Goal: Transaction & Acquisition: Download file/media

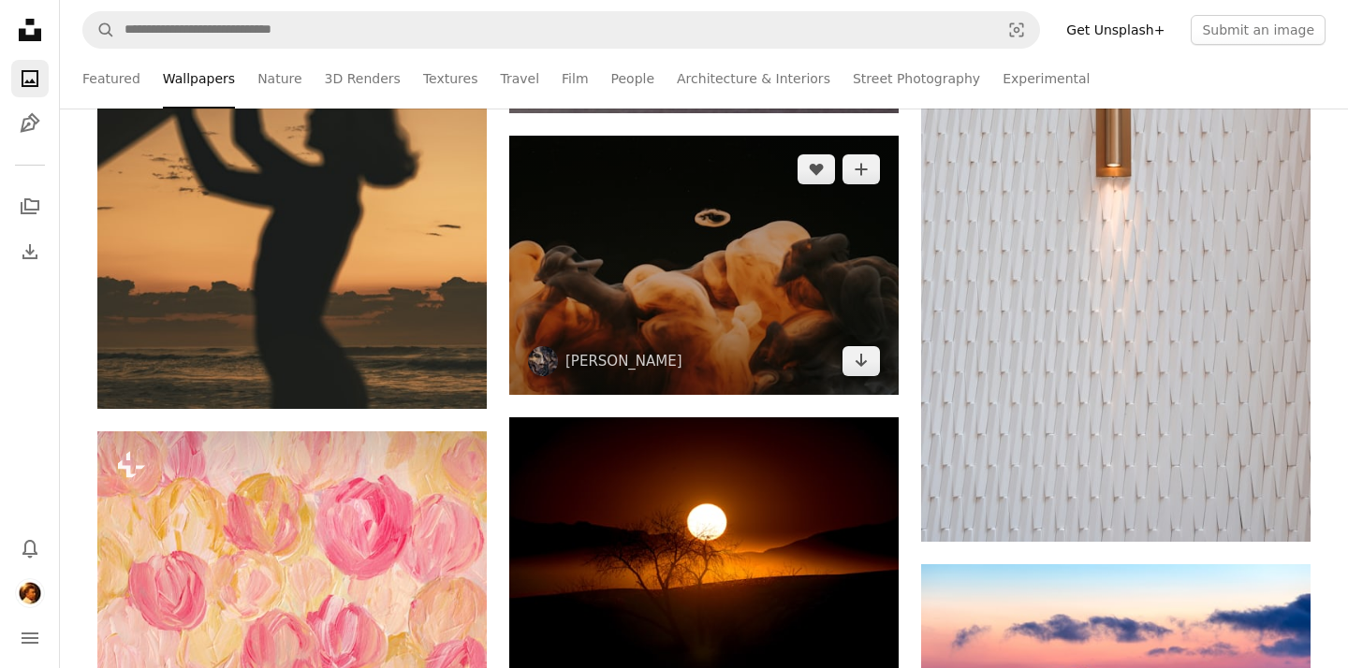
scroll to position [26415, 0]
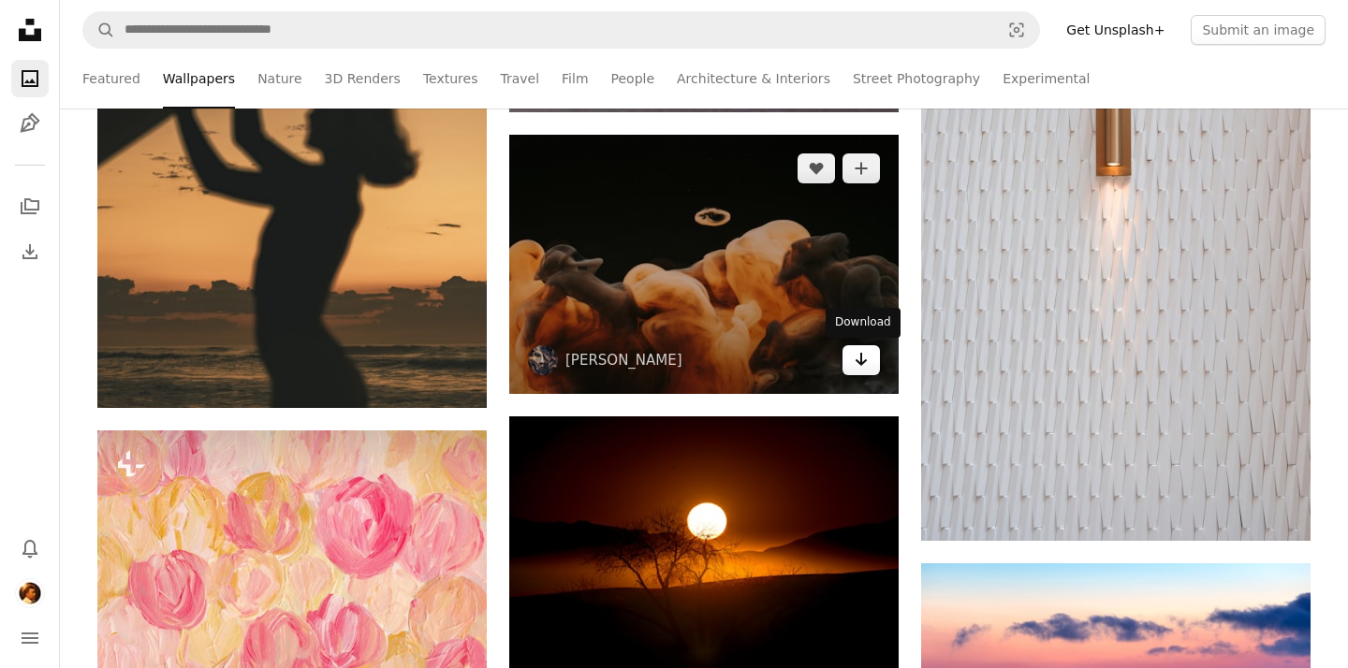
click at [858, 371] on link "Arrow pointing down" at bounding box center [860, 360] width 37 height 30
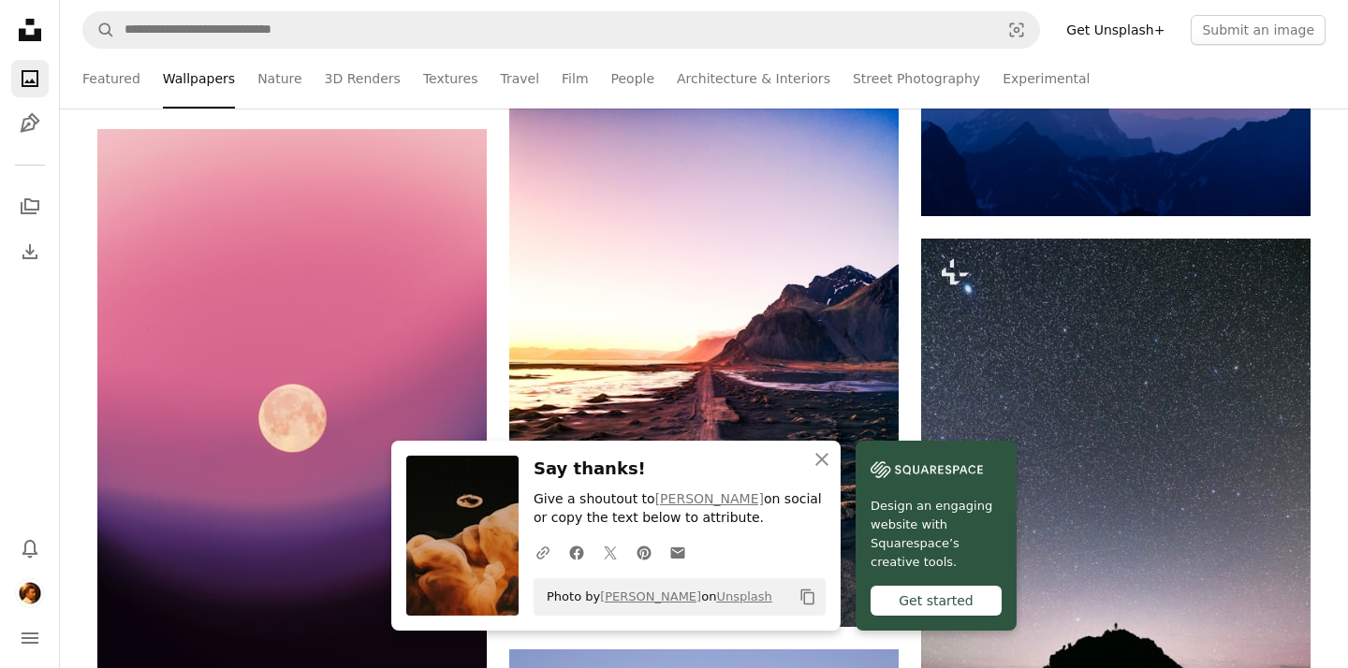
scroll to position [27007, 0]
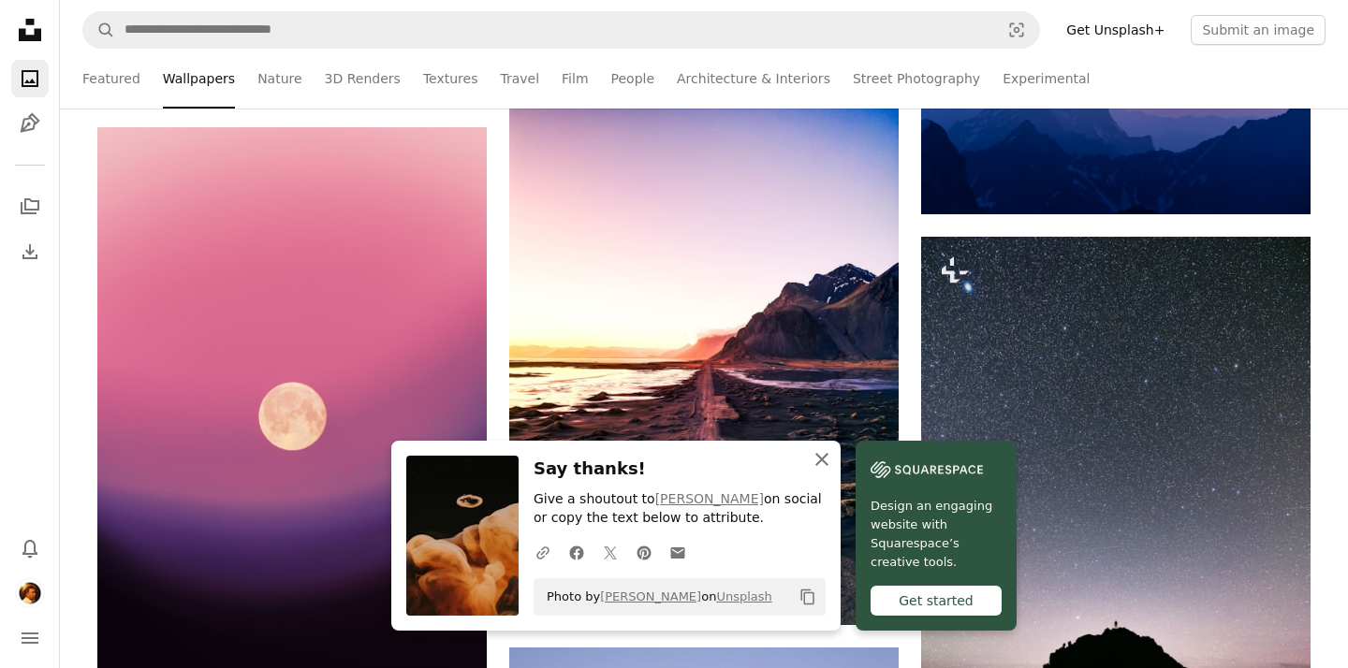
click at [820, 455] on icon "An X shape" at bounding box center [821, 459] width 22 height 22
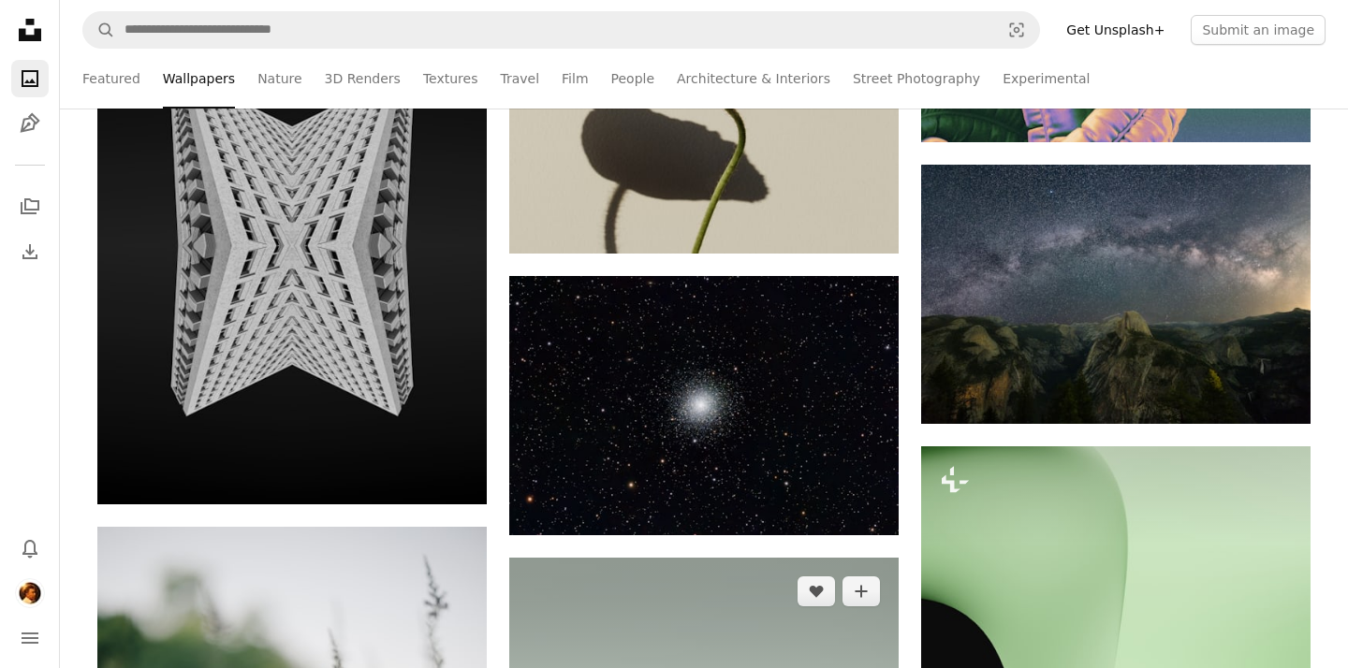
scroll to position [53634, 0]
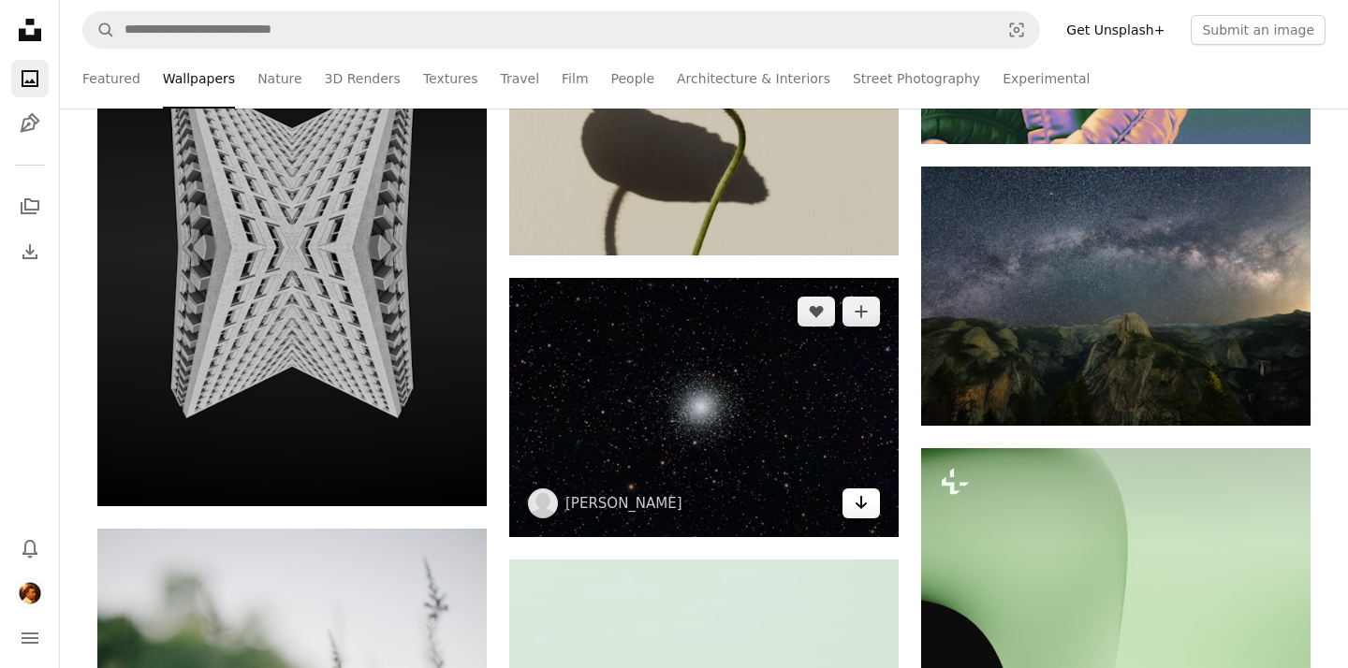
click at [859, 502] on icon "Arrow pointing down" at bounding box center [860, 502] width 15 height 22
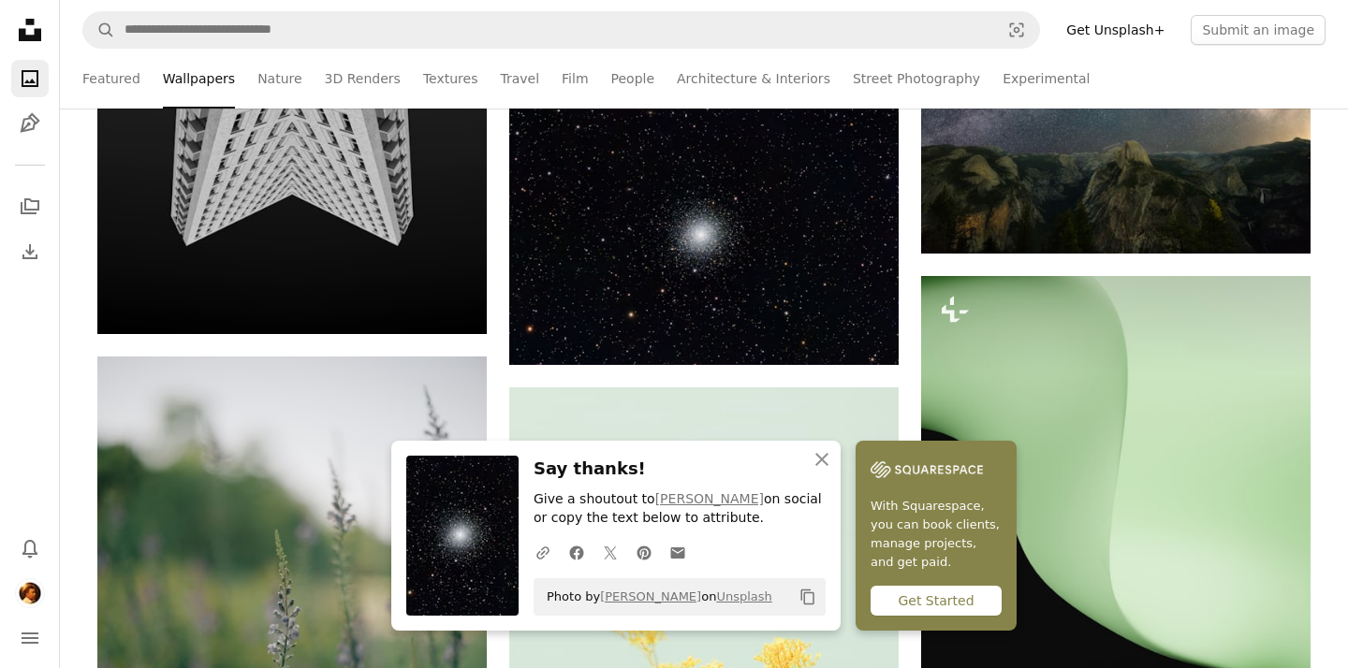
scroll to position [53804, 0]
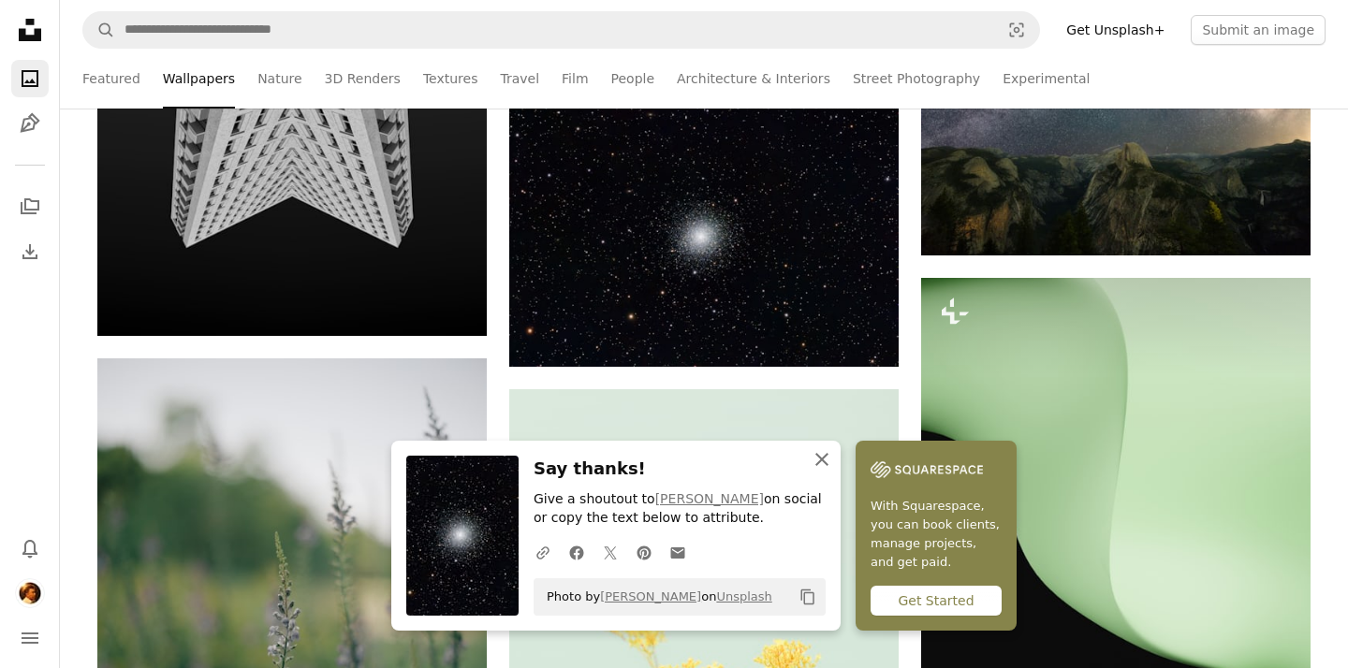
click at [821, 461] on icon "button" at bounding box center [821, 459] width 13 height 13
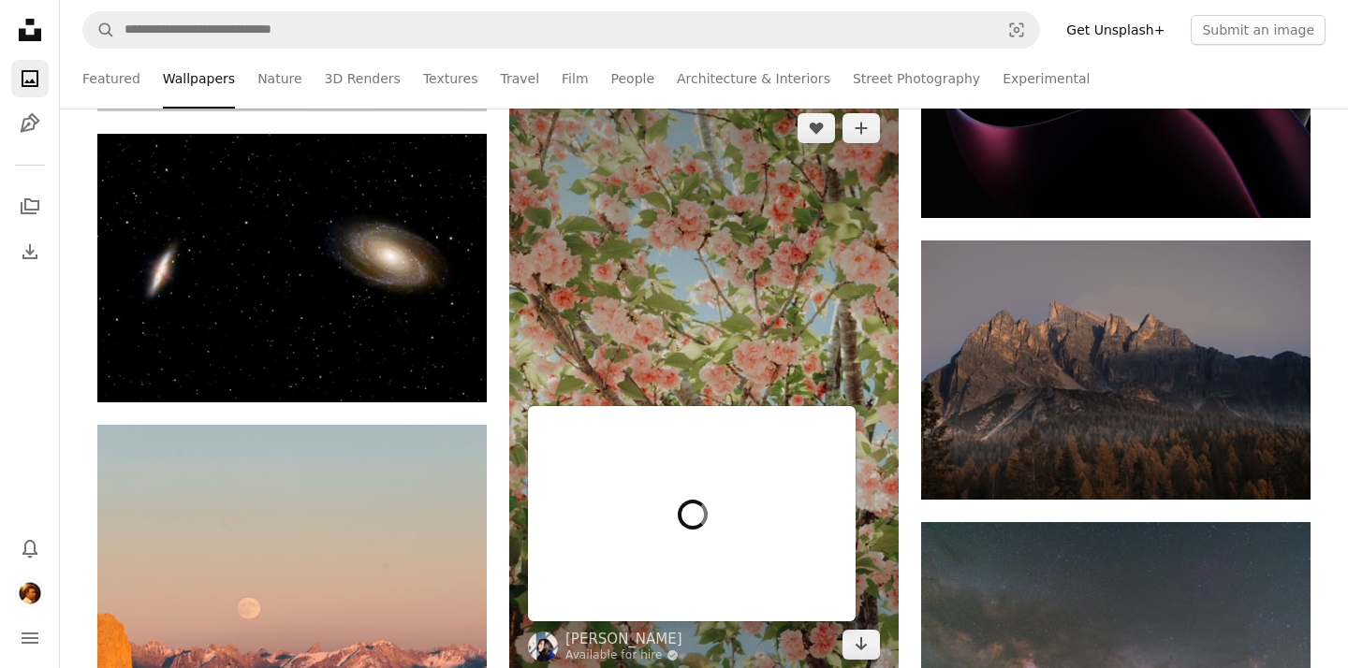
scroll to position [74885, 0]
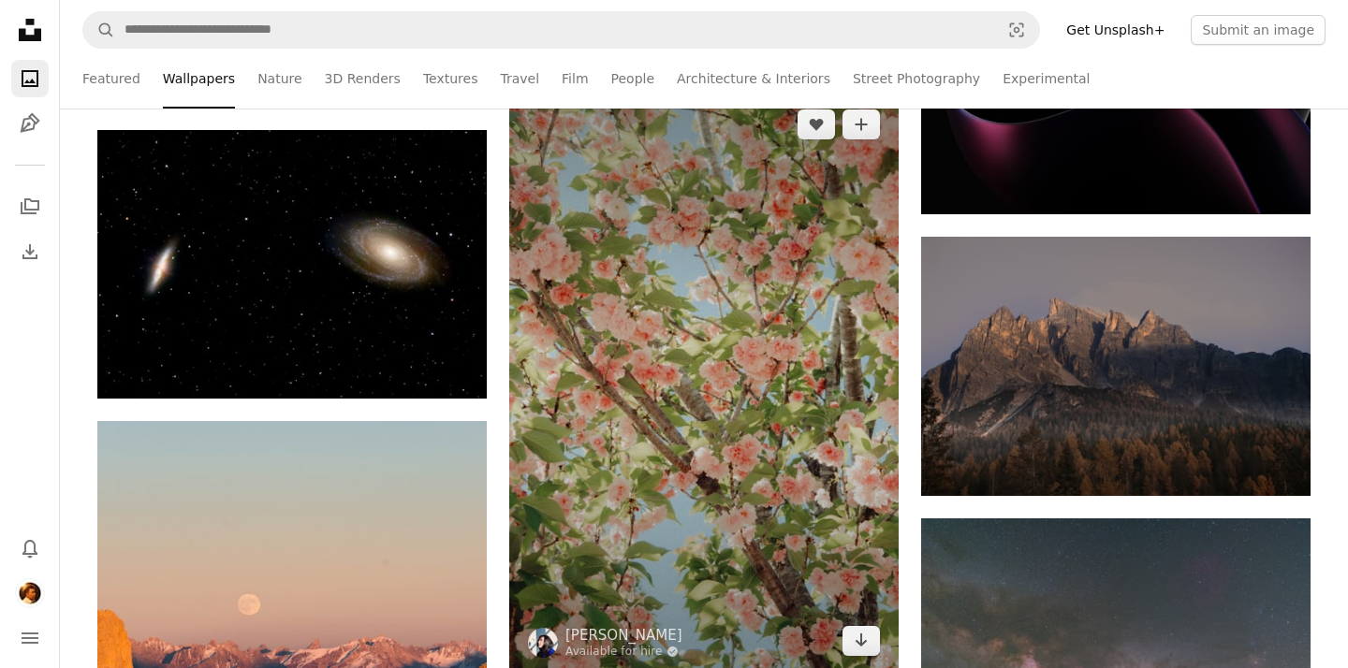
click at [809, 260] on img at bounding box center [703, 383] width 389 height 584
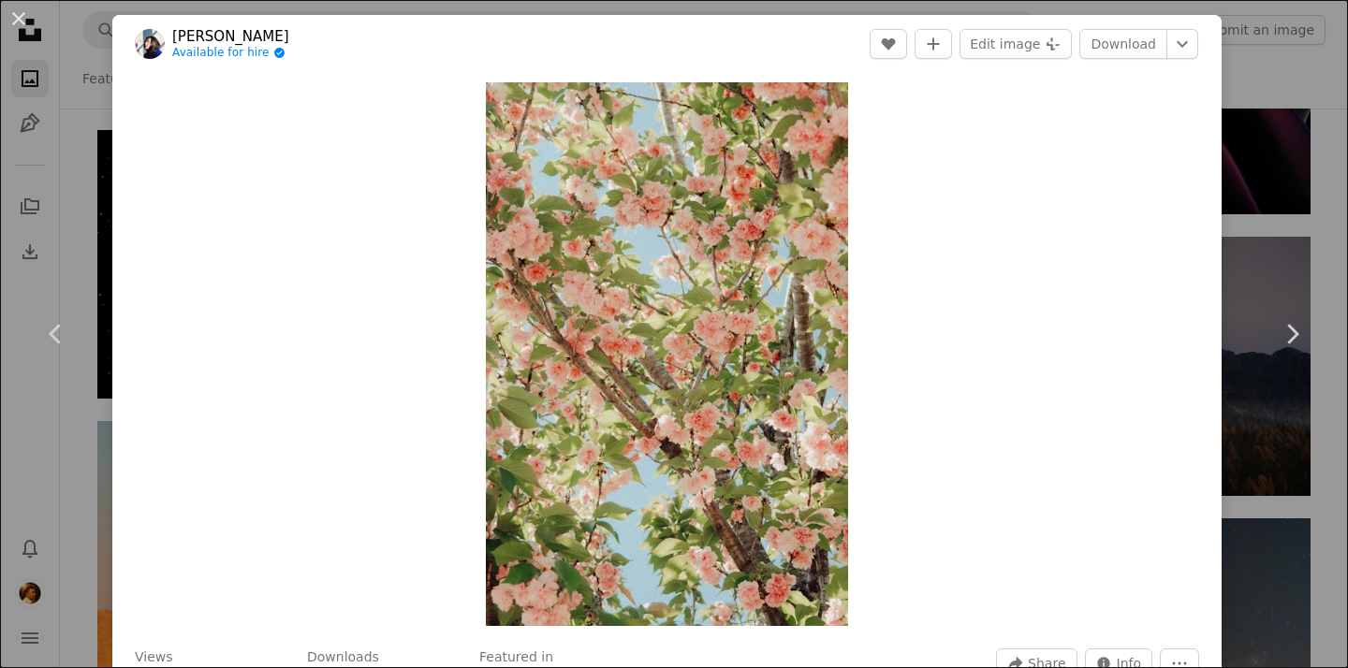
click at [1299, 106] on div "An X shape Chevron left Chevron right [PERSON_NAME] Available for hire A checkm…" at bounding box center [674, 334] width 1348 height 668
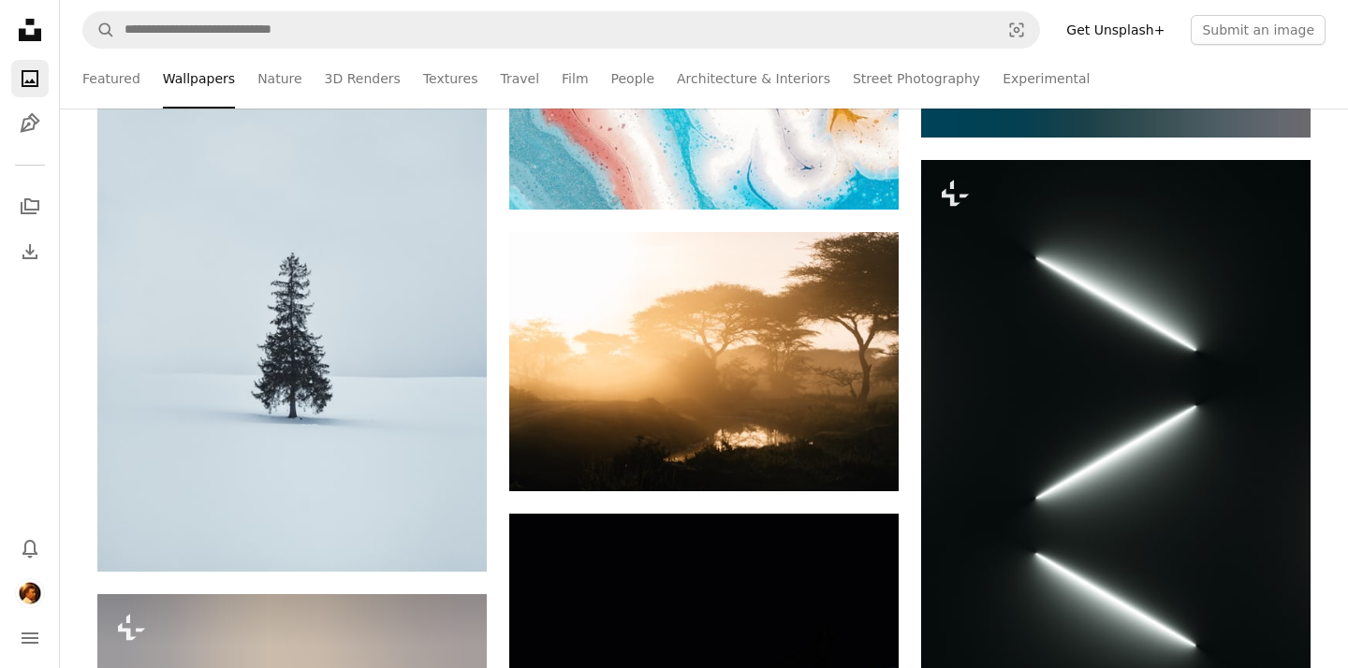
scroll to position [102797, 0]
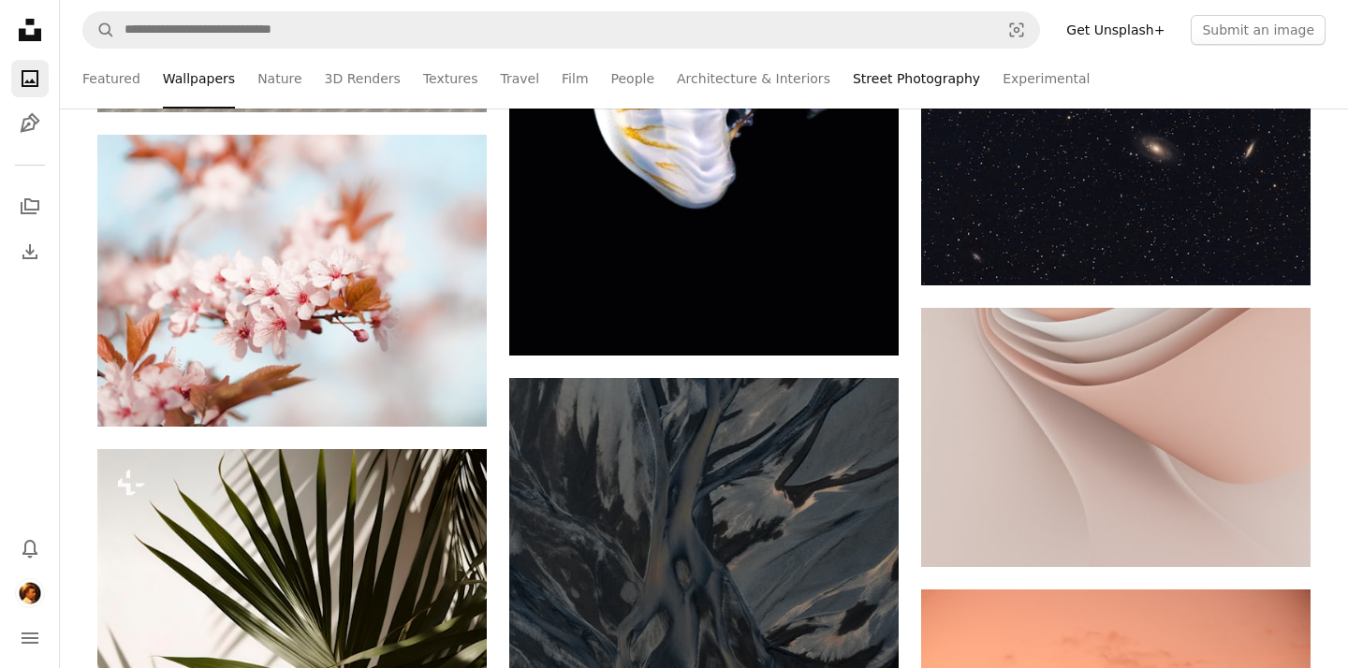
click at [857, 86] on link "Street Photography" at bounding box center [916, 79] width 127 height 60
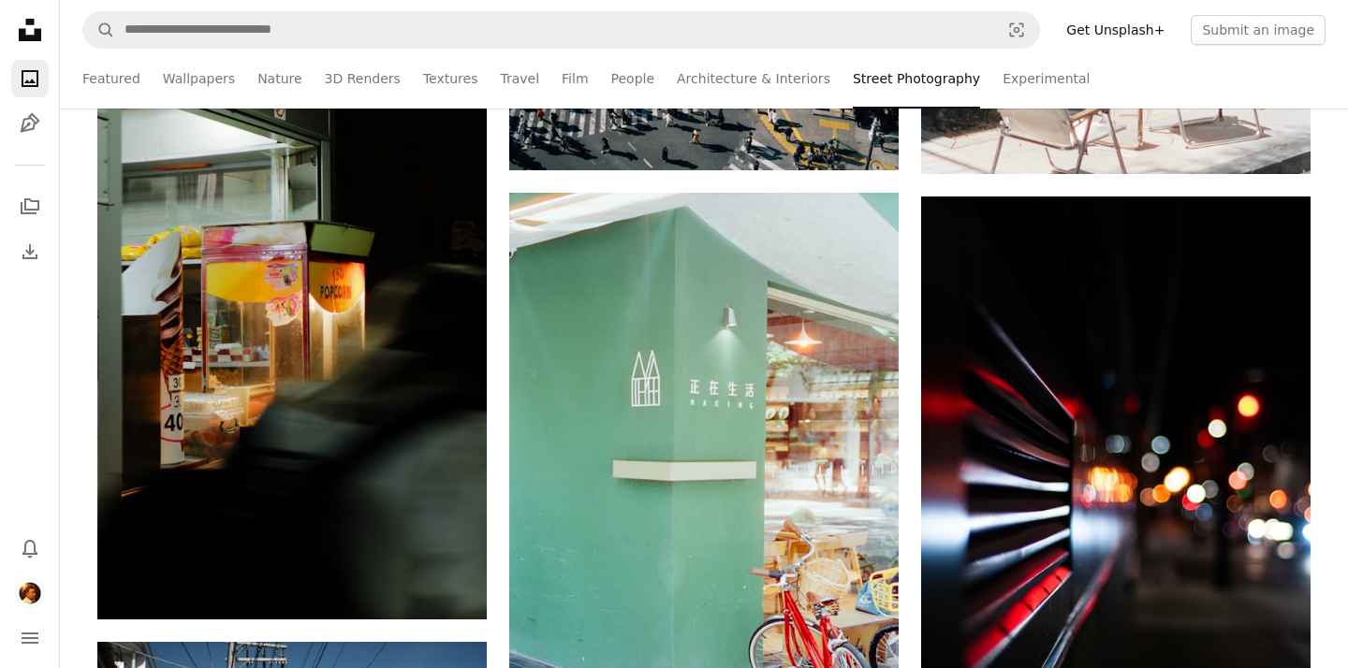
scroll to position [9849, 0]
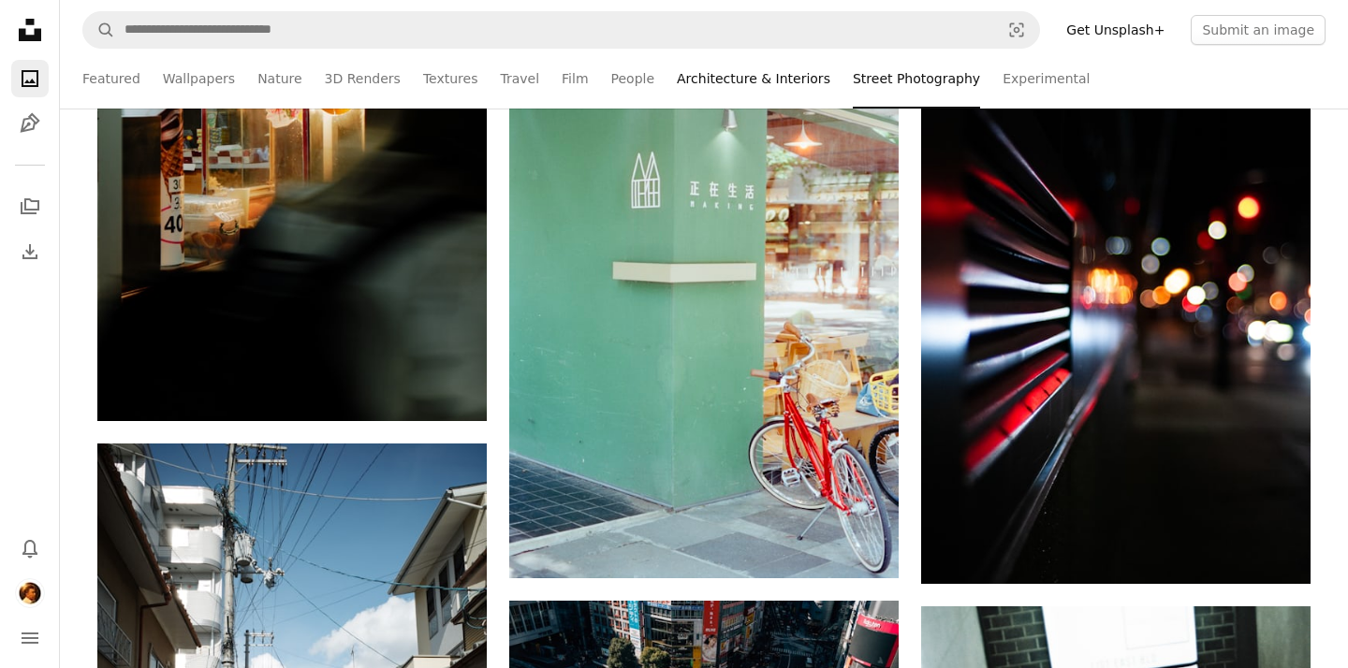
click at [766, 75] on link "Architecture & Interiors" at bounding box center [753, 79] width 153 height 60
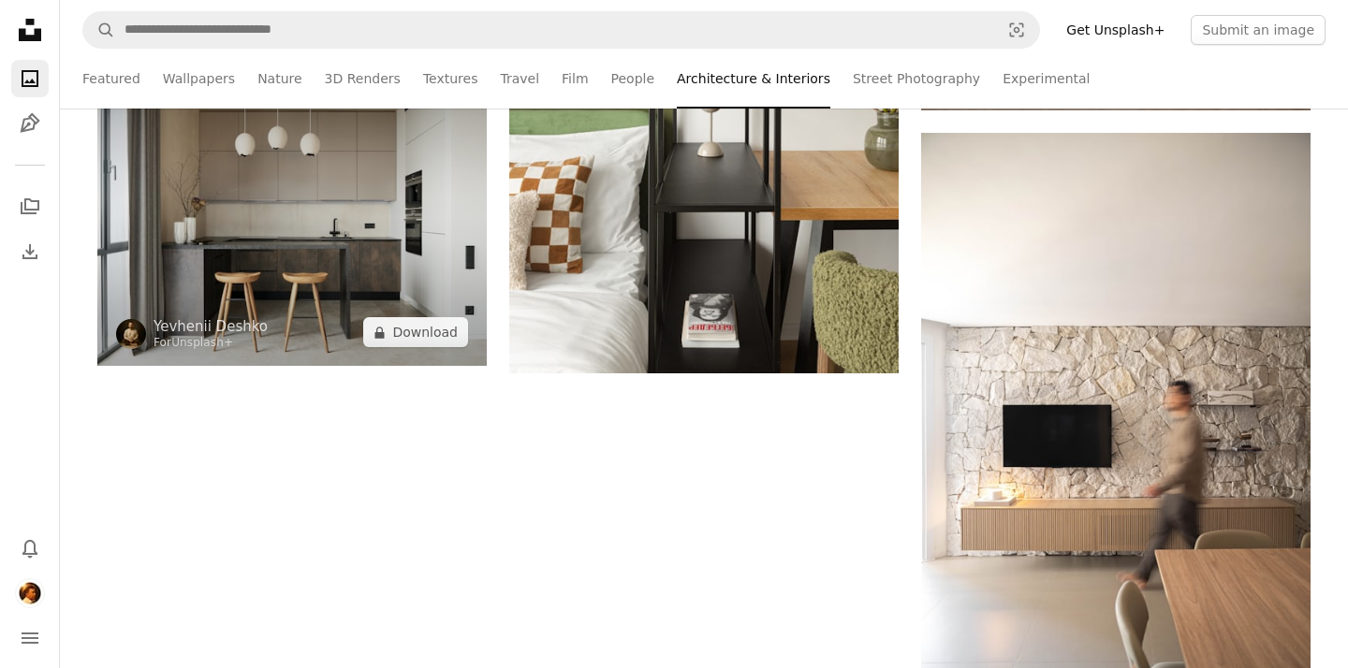
scroll to position [3458, 0]
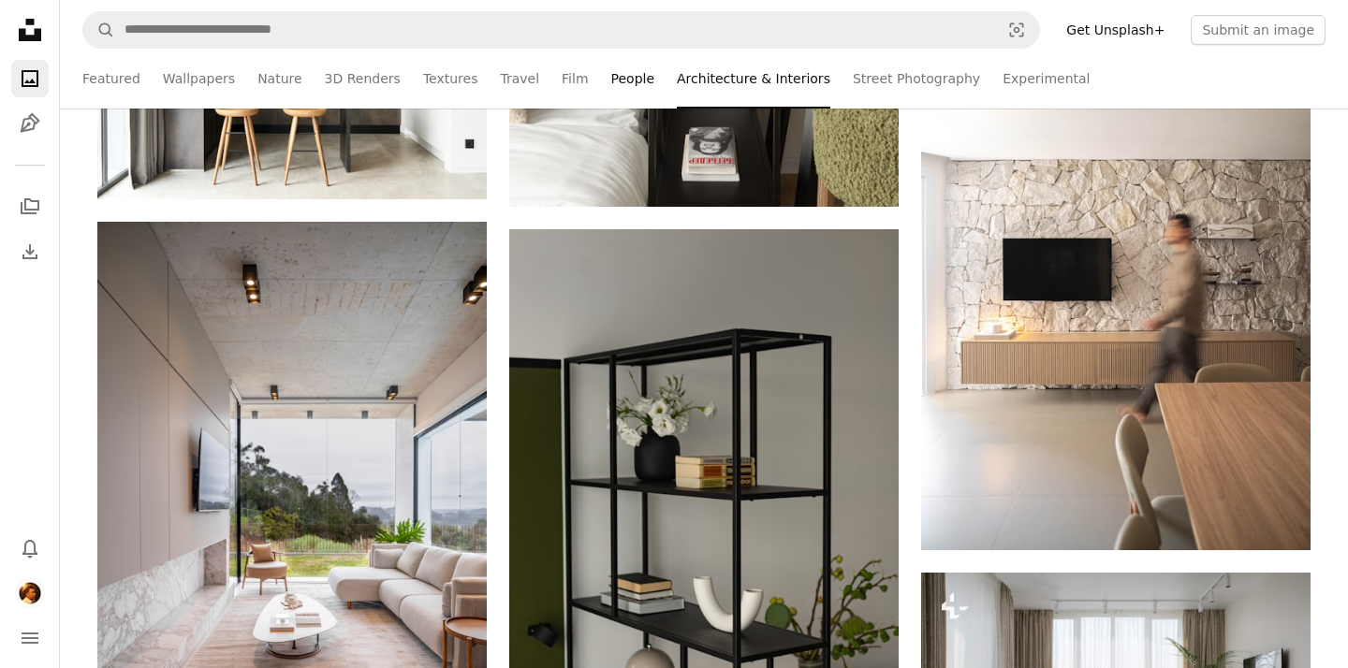
click at [626, 95] on link "People" at bounding box center [633, 79] width 44 height 60
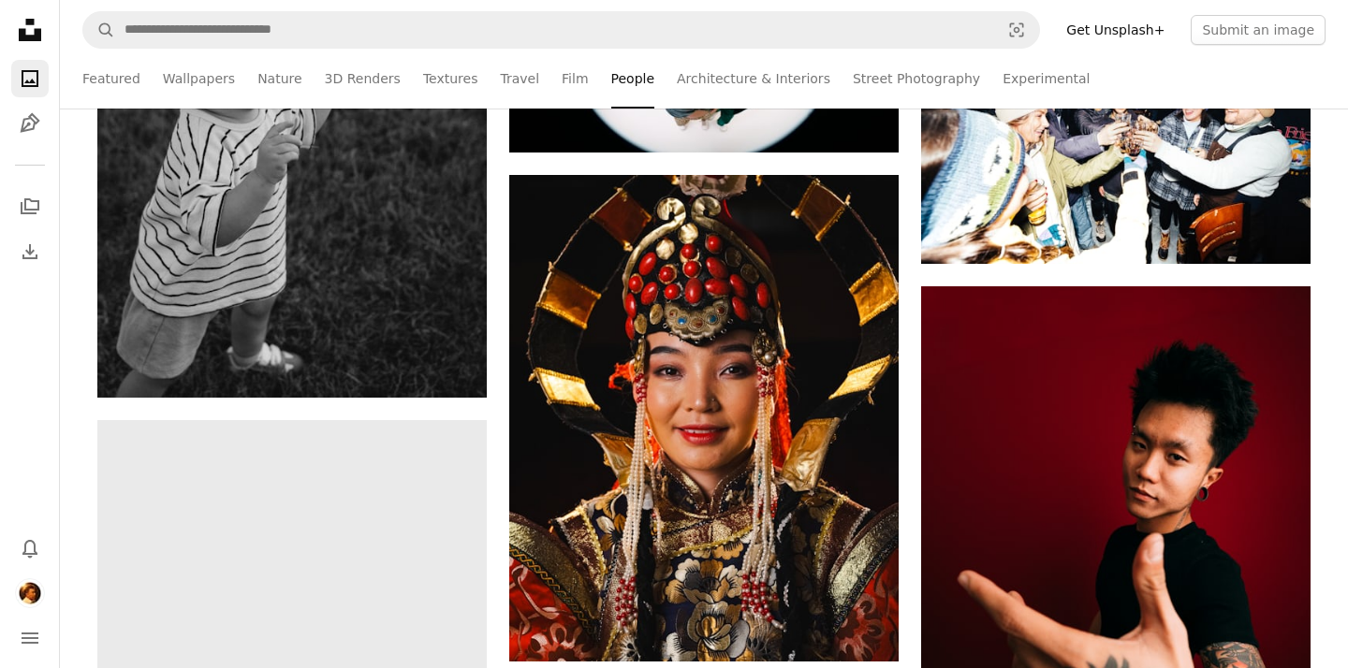
scroll to position [3895, 0]
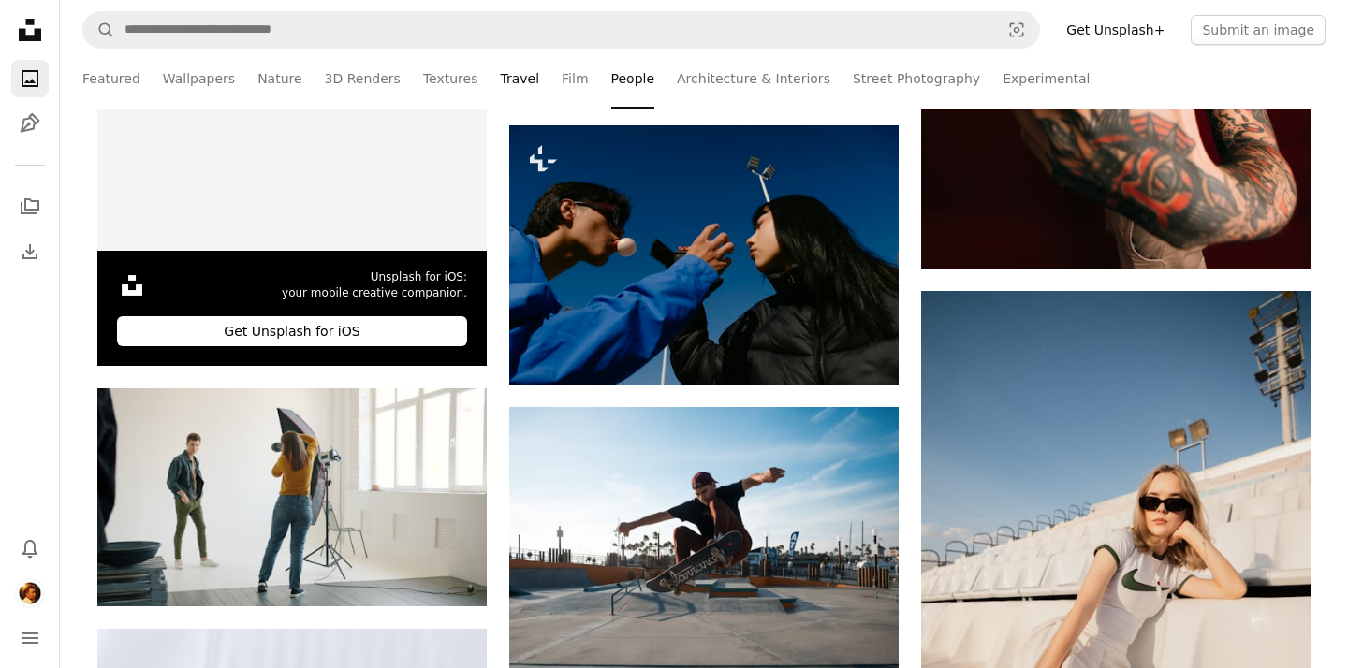
click at [506, 82] on link "Travel" at bounding box center [519, 79] width 39 height 60
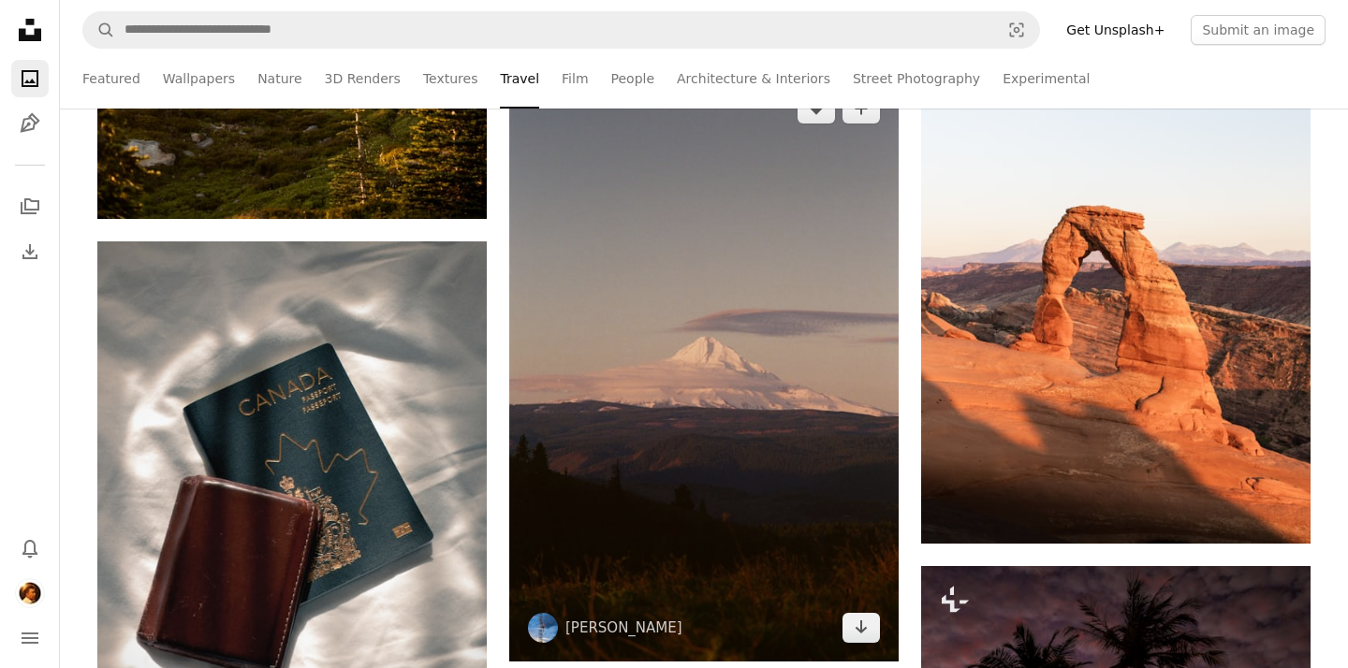
scroll to position [13355, 0]
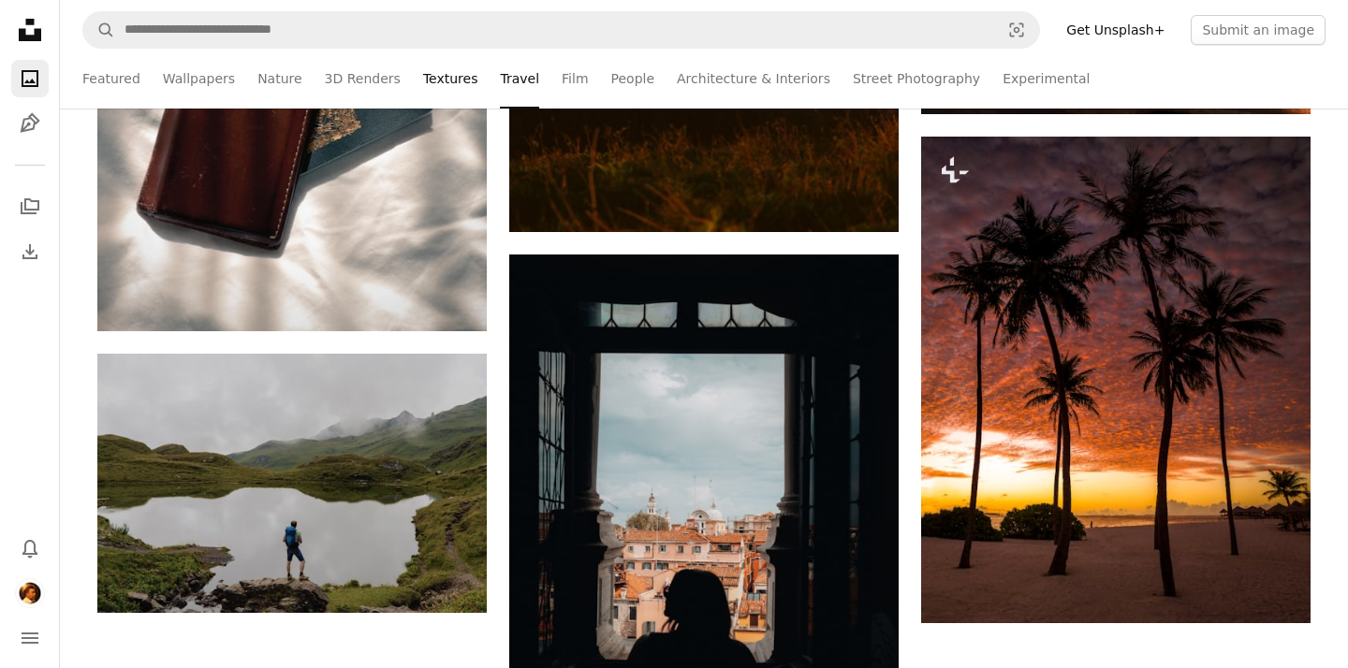
click at [451, 81] on link "Textures" at bounding box center [450, 79] width 55 height 60
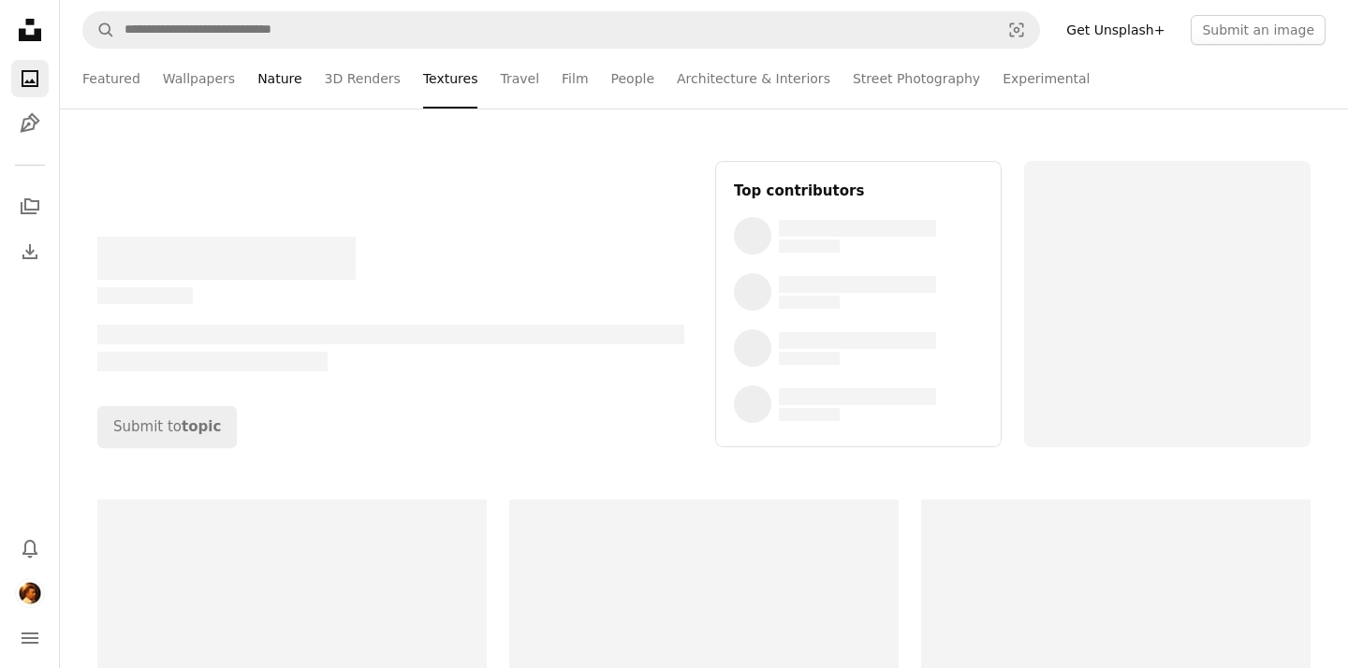
click at [278, 83] on link "Nature" at bounding box center [279, 79] width 44 height 60
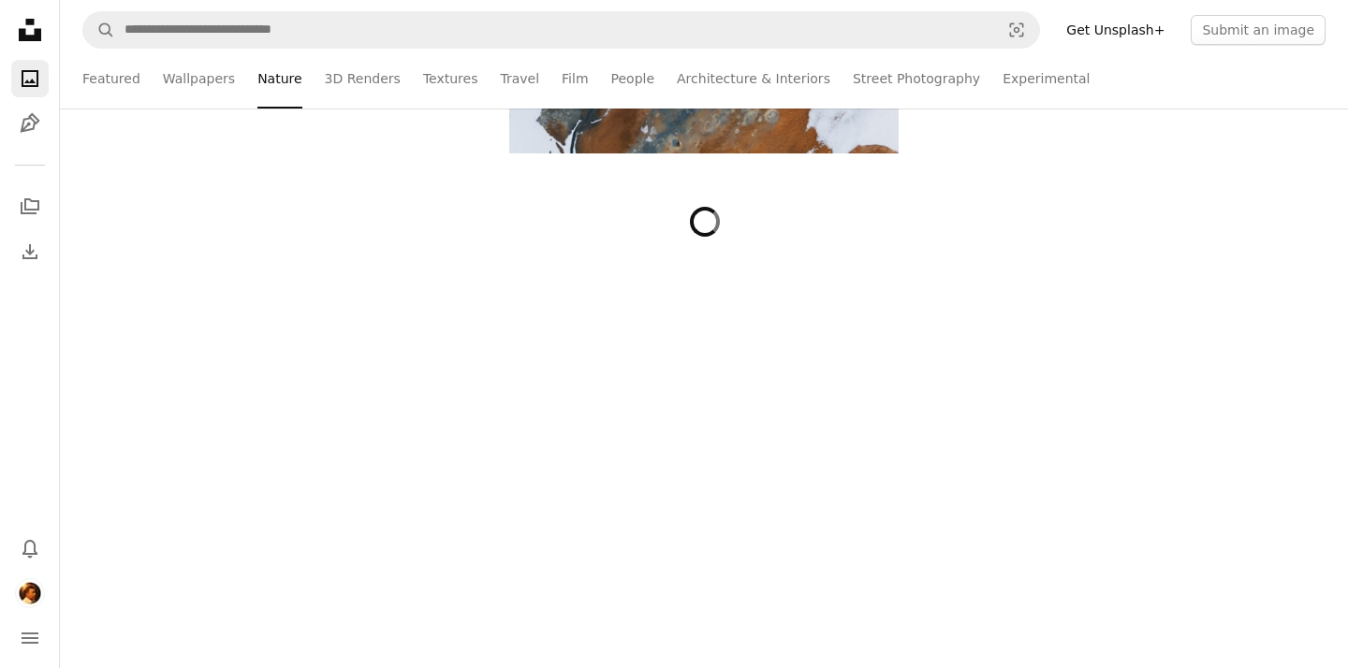
scroll to position [32413, 0]
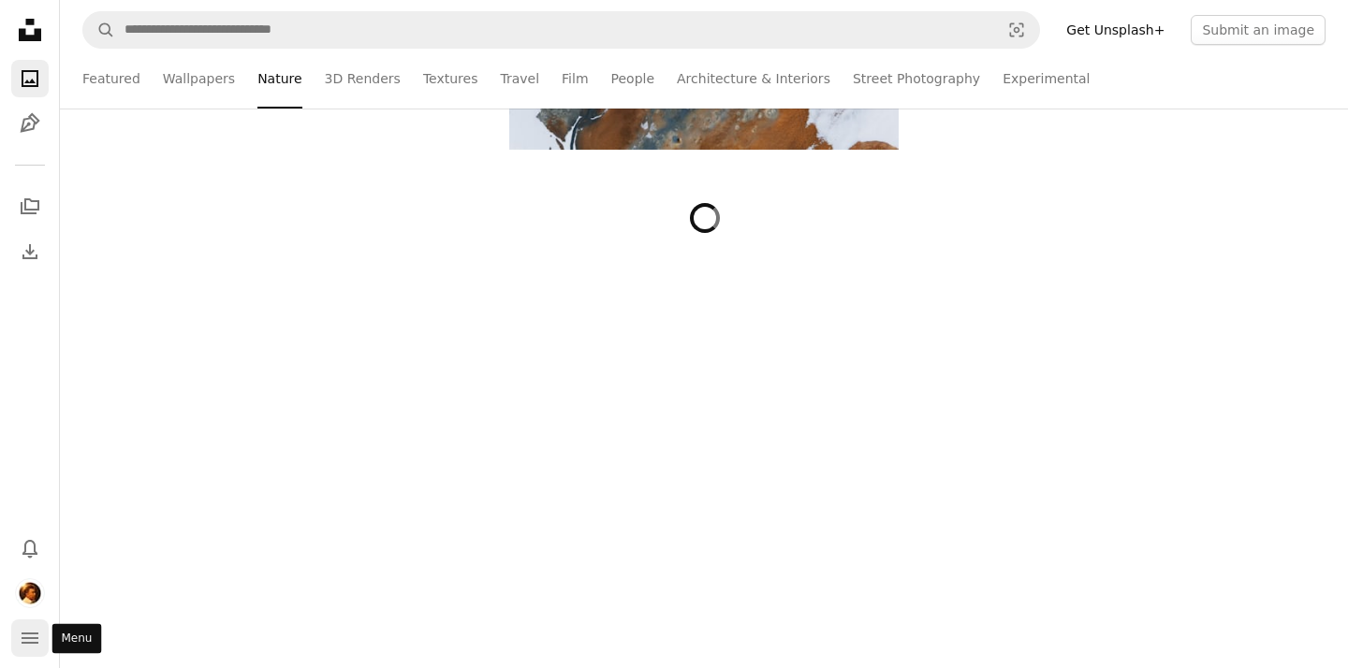
click at [33, 631] on icon "navigation menu" at bounding box center [30, 638] width 22 height 22
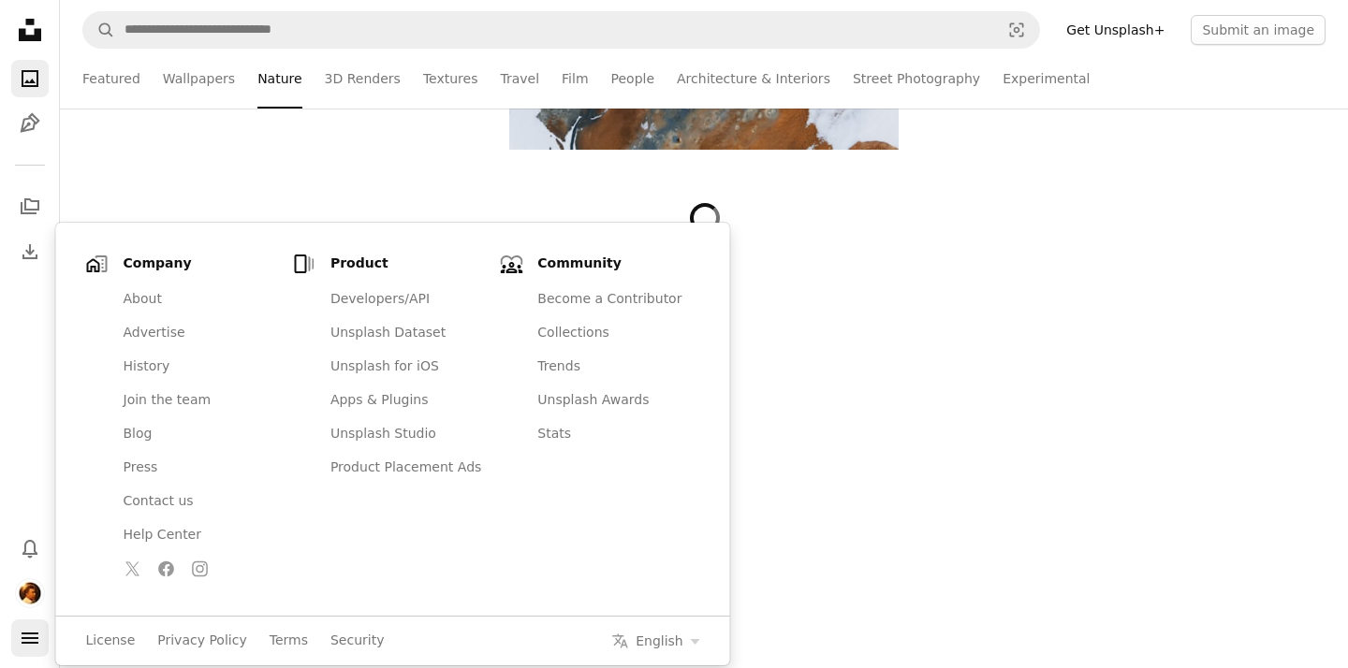
click at [27, 631] on icon "navigation menu" at bounding box center [30, 638] width 22 height 22
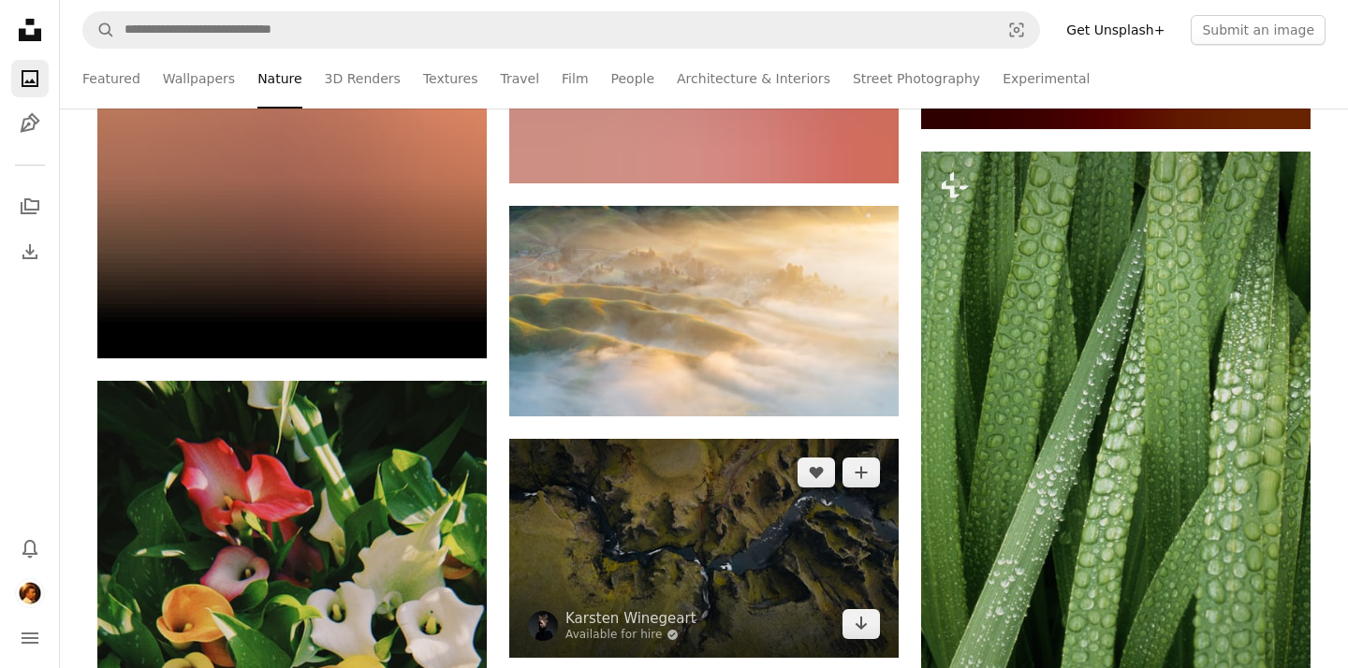
scroll to position [79373, 0]
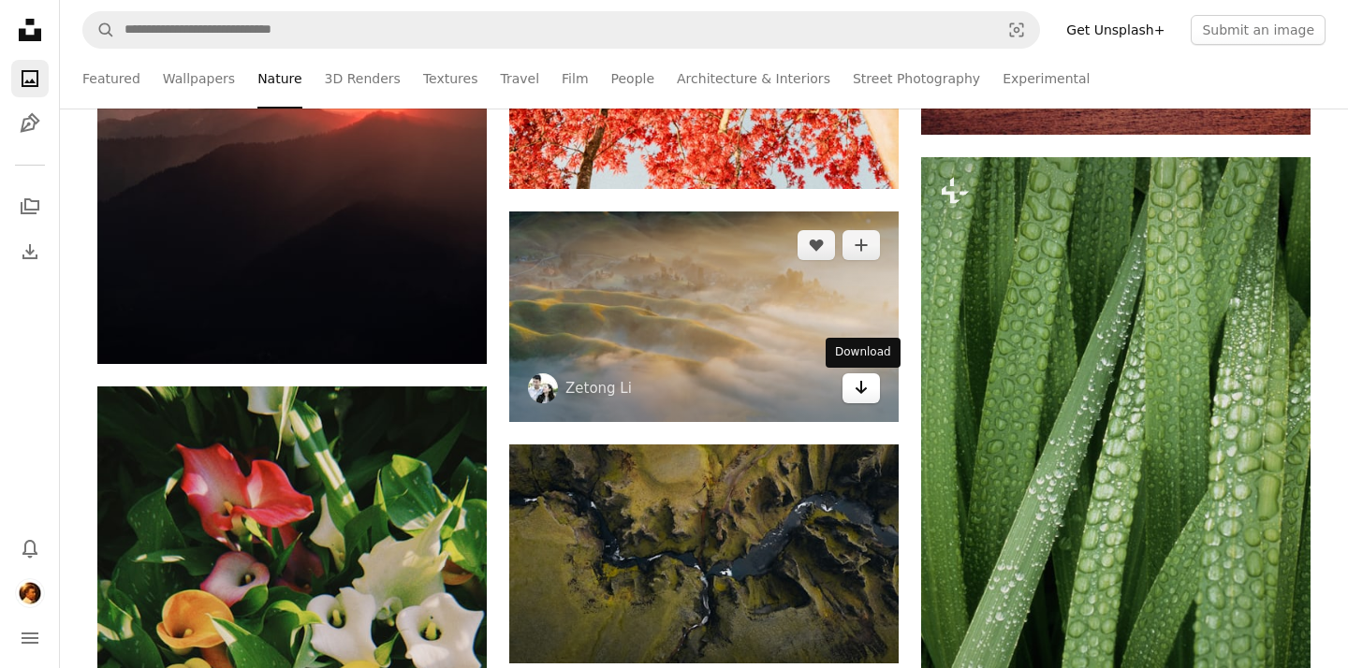
click at [851, 399] on link "Arrow pointing down" at bounding box center [860, 388] width 37 height 30
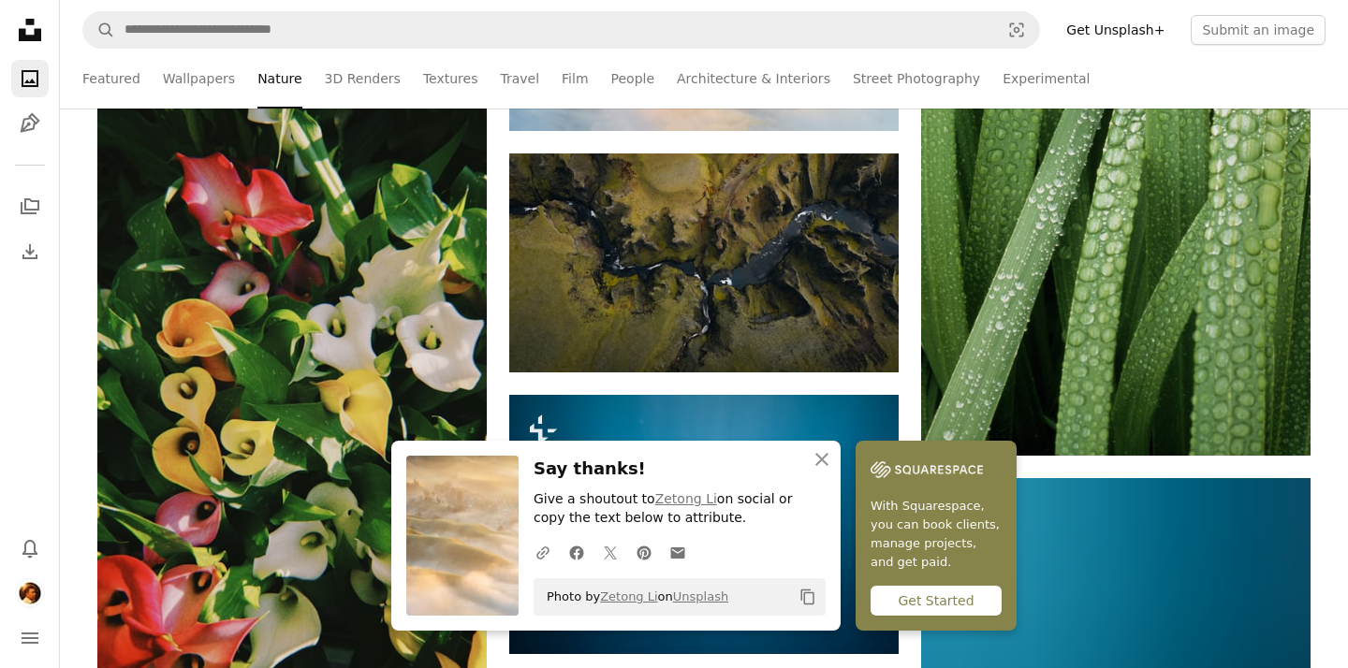
scroll to position [79701, 0]
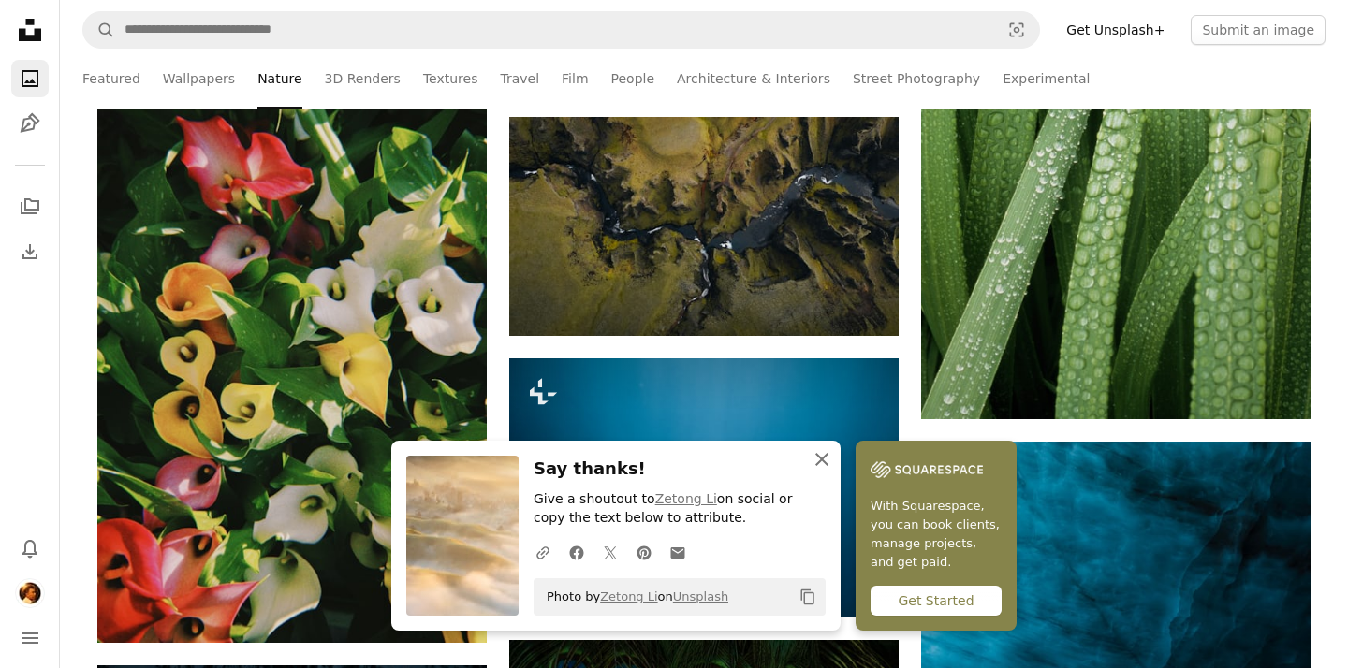
click at [816, 458] on icon "button" at bounding box center [821, 459] width 13 height 13
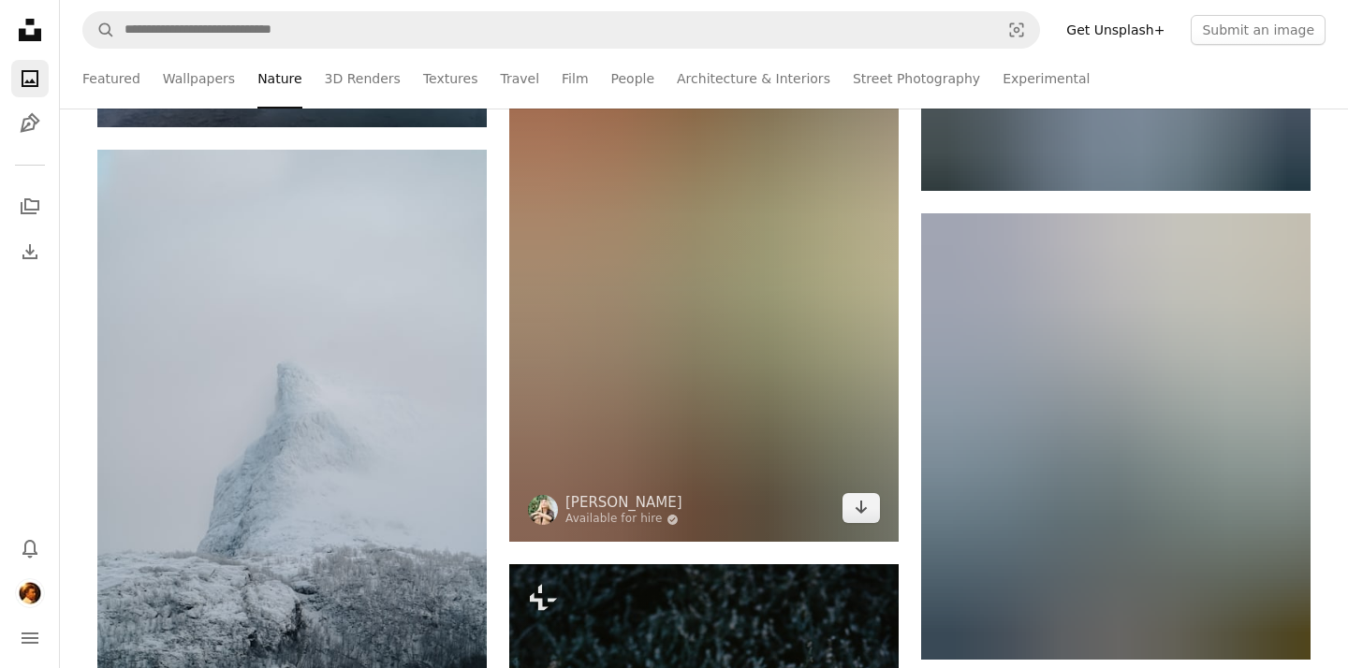
scroll to position [106472, 0]
